Goal: Transaction & Acquisition: Purchase product/service

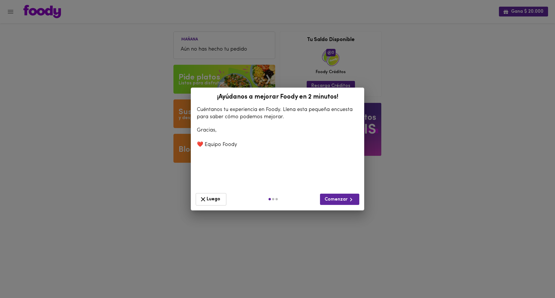
click at [212, 200] on span "Luego" at bounding box center [210, 199] width 23 height 7
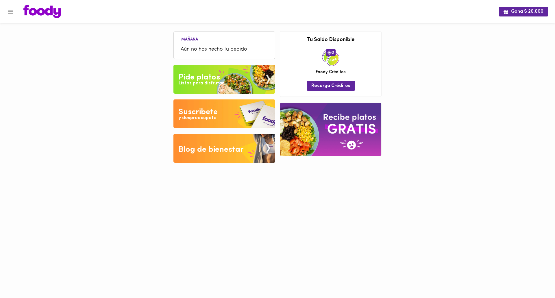
click at [201, 79] on div "Pide platos" at bounding box center [199, 78] width 41 height 12
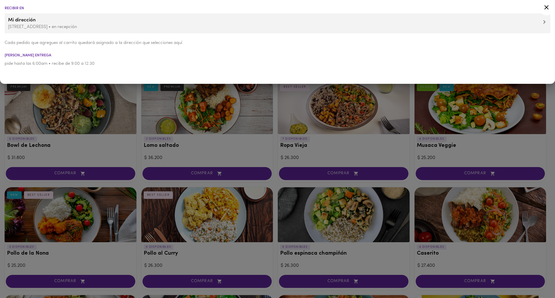
click at [139, 150] on div at bounding box center [277, 149] width 555 height 298
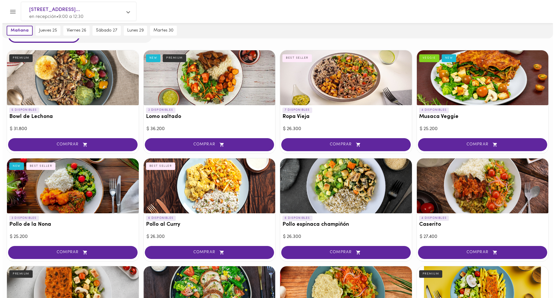
scroll to position [58, 0]
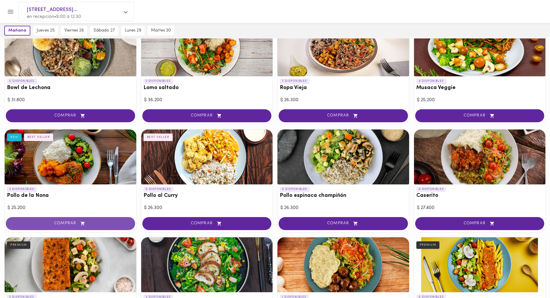
click at [60, 224] on span "COMPRAR" at bounding box center [70, 223] width 115 height 5
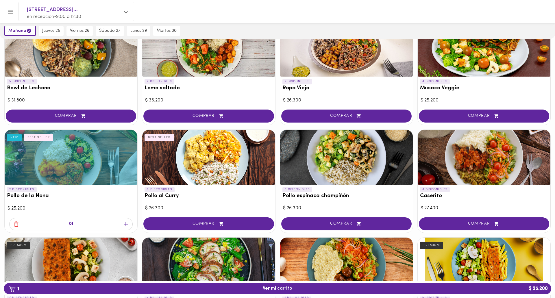
scroll to position [58, 0]
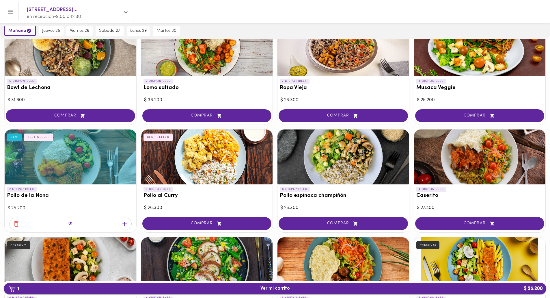
click at [274, 289] on span "1 Ver mi carrito $ 25.200" at bounding box center [275, 288] width 29 height 5
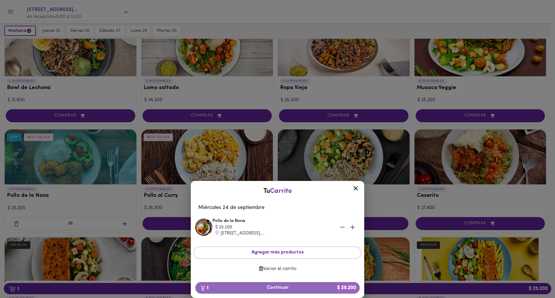
click at [279, 288] on span "1 Continuar $ 25.200" at bounding box center [277, 287] width 155 height 5
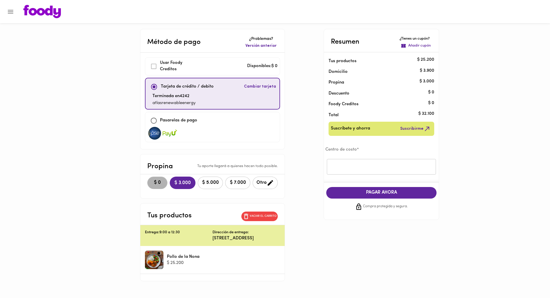
click at [151, 181] on span "$ 0" at bounding box center [157, 182] width 13 height 5
click at [369, 165] on input "text" at bounding box center [381, 167] width 109 height 16
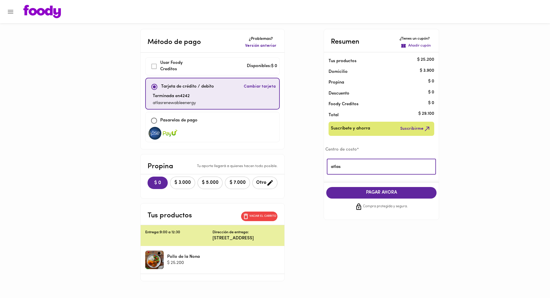
type input "atlas"
click at [384, 194] on span "PAGAR AHORA" at bounding box center [381, 192] width 99 height 5
